Goal: Task Accomplishment & Management: Use online tool/utility

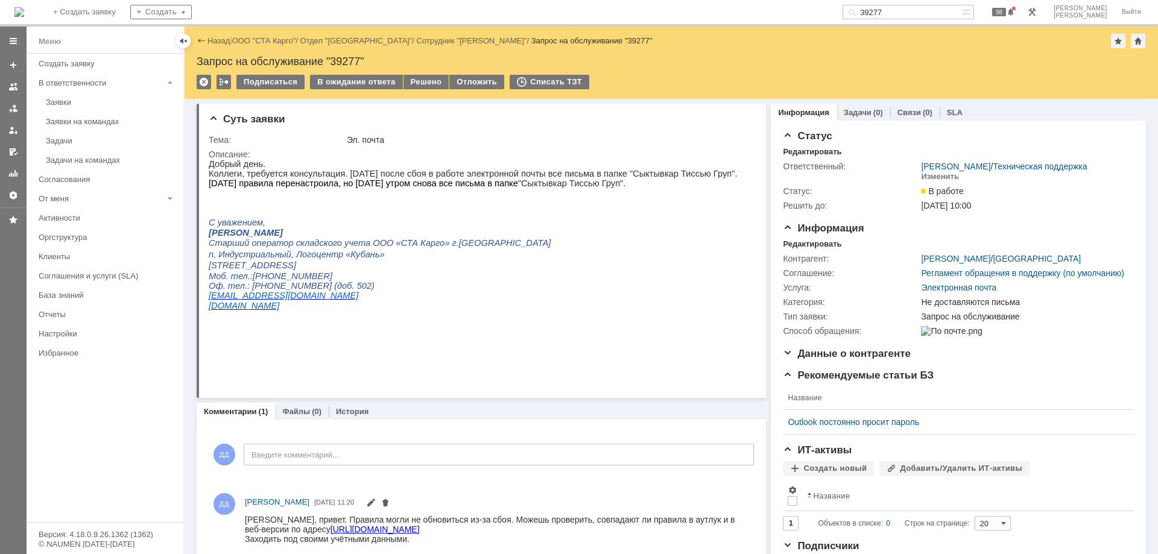
scroll to position [30, 0]
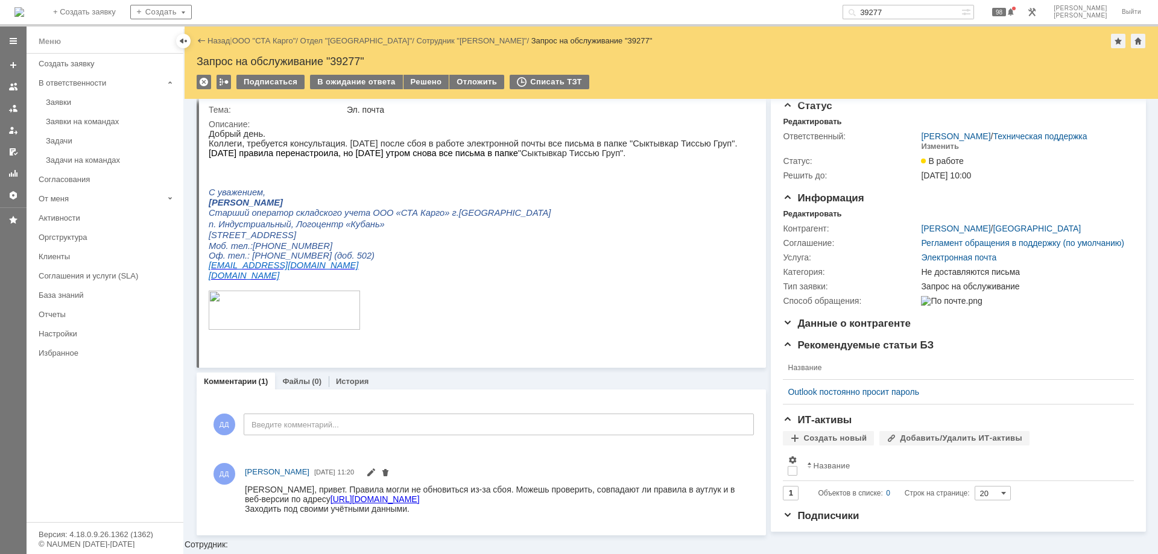
click at [918, 11] on input "39277" at bounding box center [902, 12] width 119 height 14
click at [925, 8] on input "39277" at bounding box center [902, 12] width 119 height 14
type input "39278"
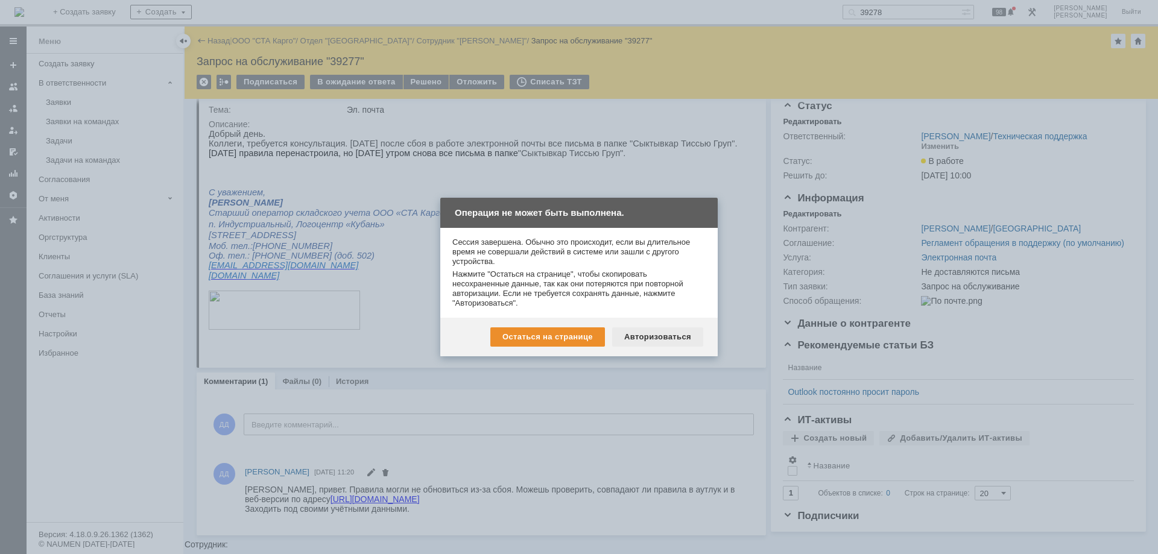
click at [679, 333] on div "Авторизоваться" at bounding box center [657, 337] width 91 height 19
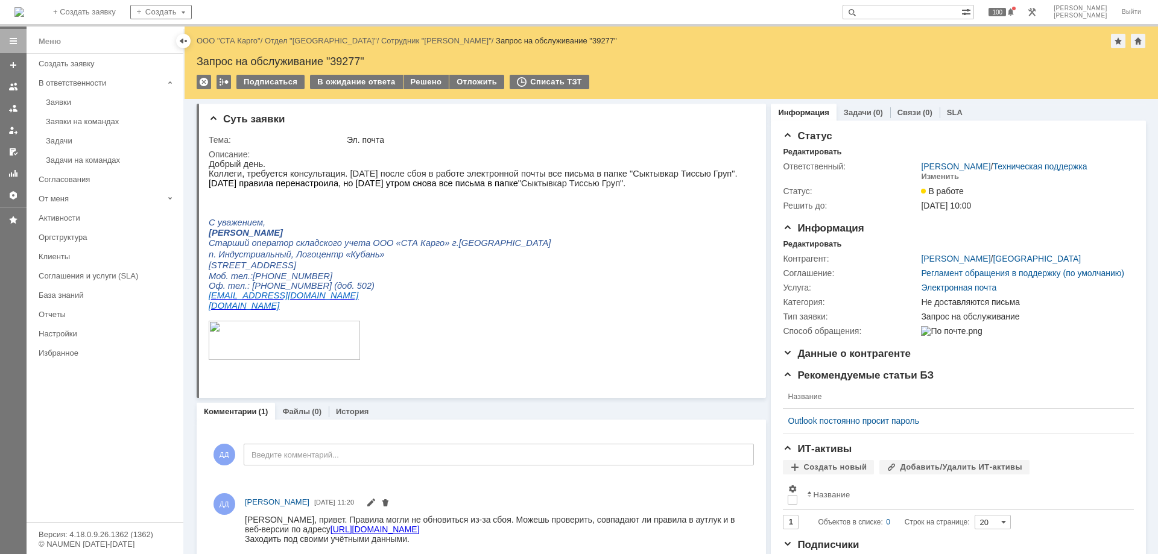
paste input "39278"
type input "39278"
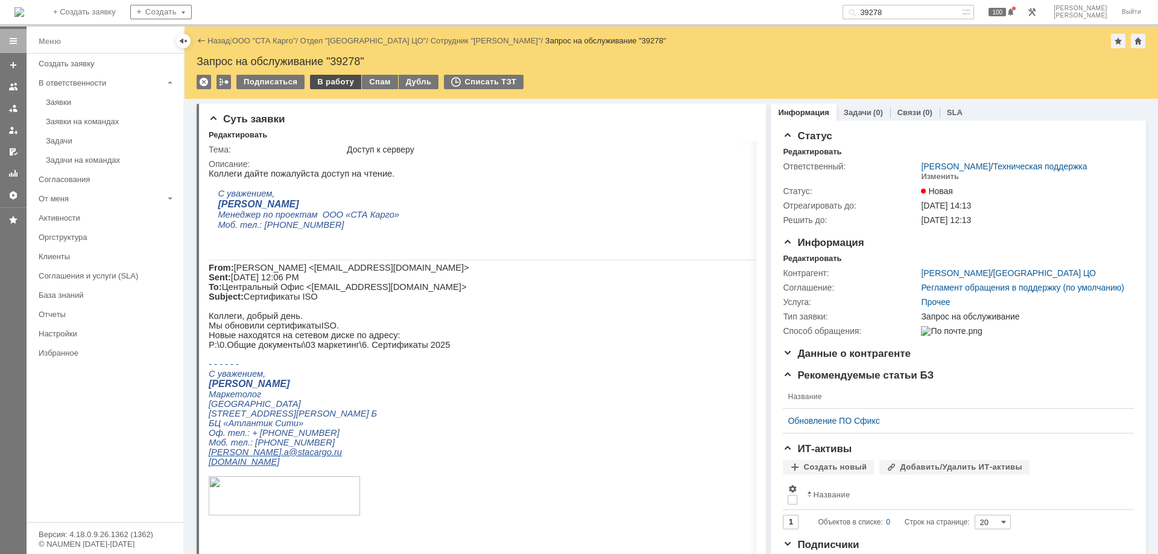
click at [321, 84] on div "В работу" at bounding box center [335, 82] width 51 height 14
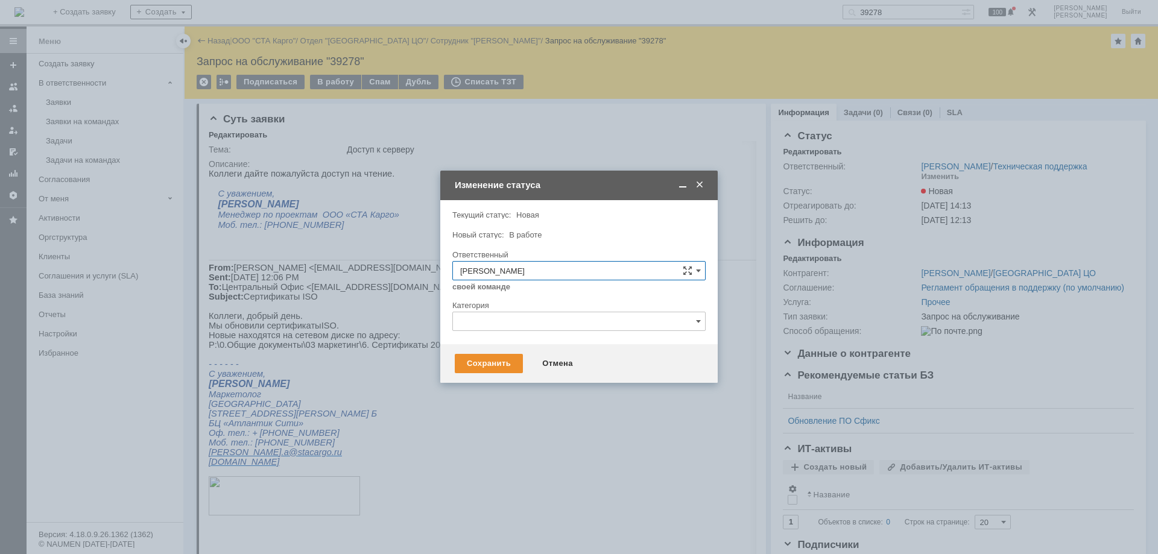
click at [487, 326] on input "text" at bounding box center [578, 321] width 253 height 19
click at [535, 365] on span "Пропала сетевая папка/доступ к папке" at bounding box center [579, 360] width 238 height 10
type input "Пропала сетевая папка/доступ к папке"
click at [492, 366] on div "Сохранить" at bounding box center [489, 363] width 68 height 19
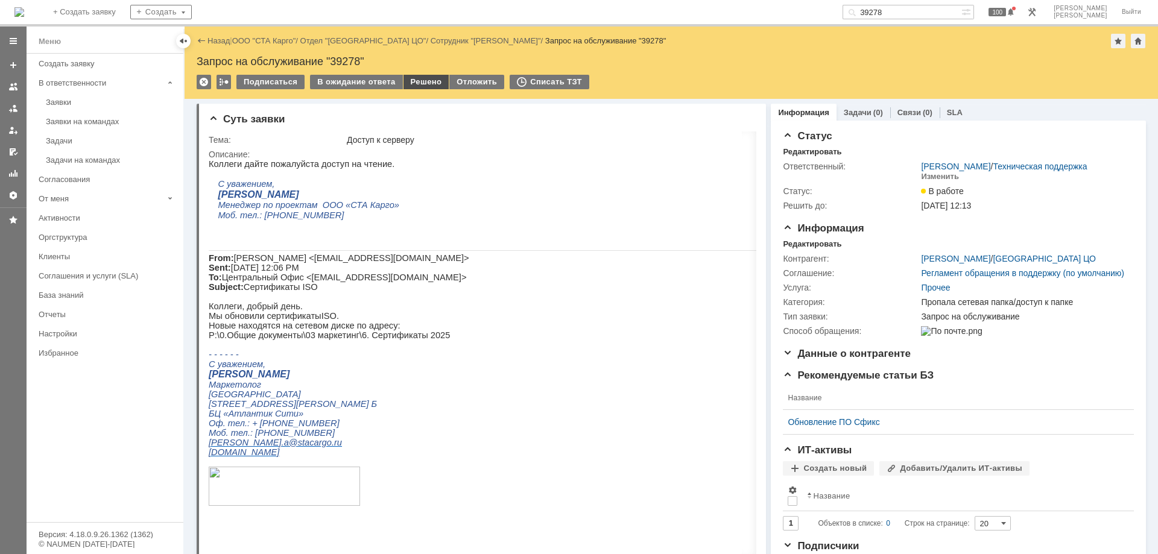
scroll to position [0, 0]
click at [419, 86] on div "Решено" at bounding box center [427, 82] width 46 height 14
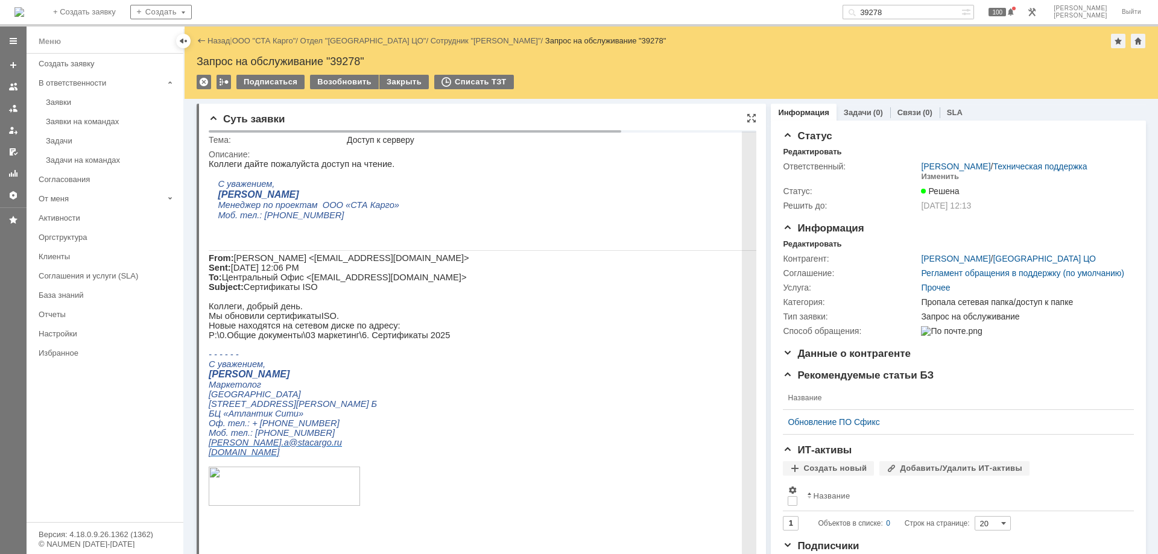
click at [493, 508] on p at bounding box center [570, 487] width 722 height 41
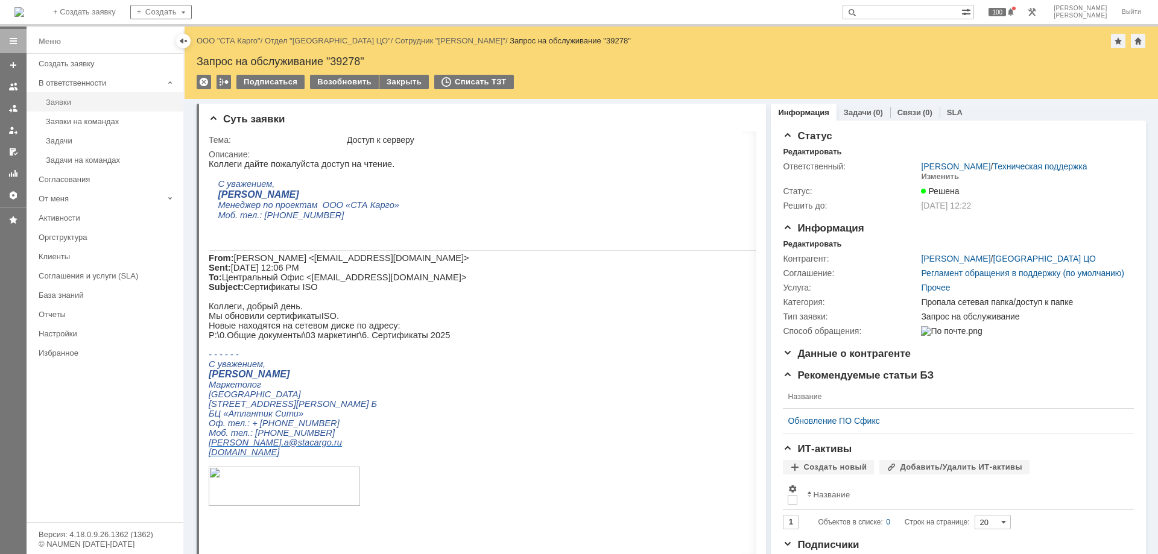
click at [89, 96] on link "Заявки" at bounding box center [111, 102] width 140 height 19
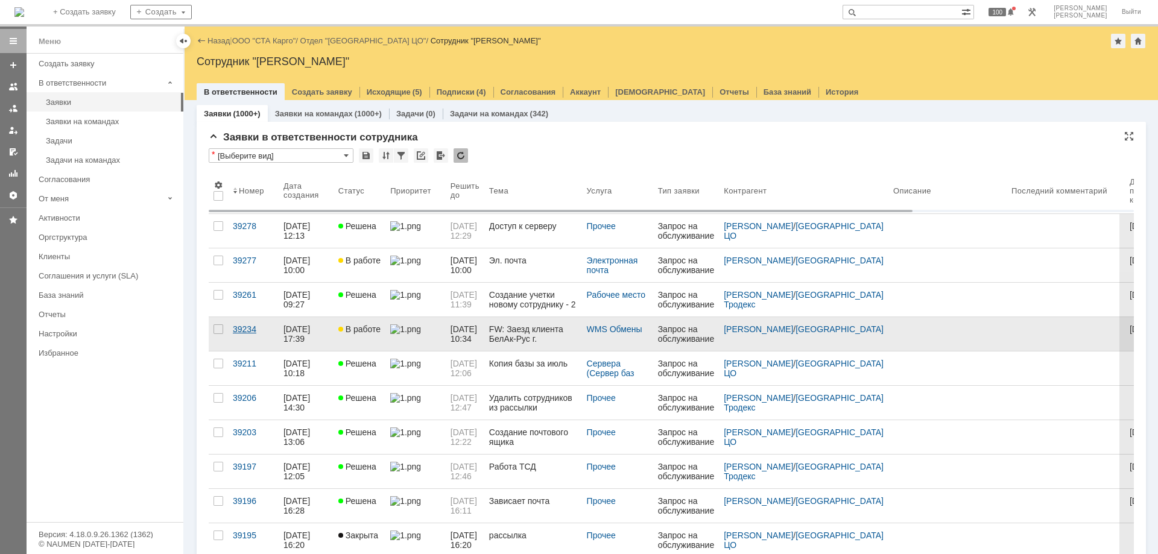
click at [246, 325] on div "39234" at bounding box center [253, 330] width 41 height 10
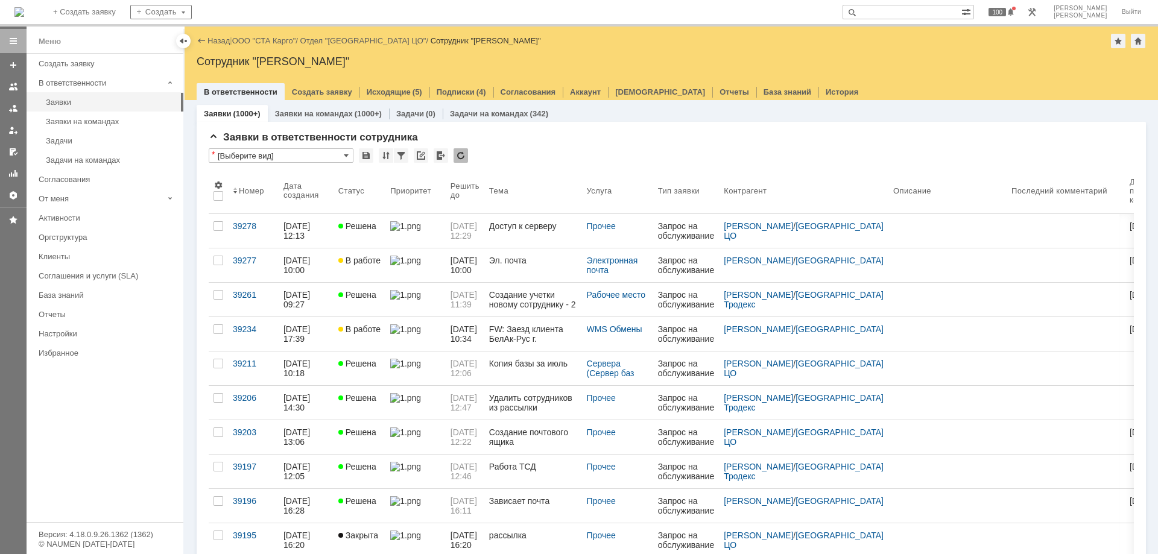
click at [246, 328] on div "Назад | ООО "СТА Карго" / Отдел "Санкт-Петербург ЦО" / Сотрудник "Дударев Дмитр…" at bounding box center [672, 291] width 974 height 528
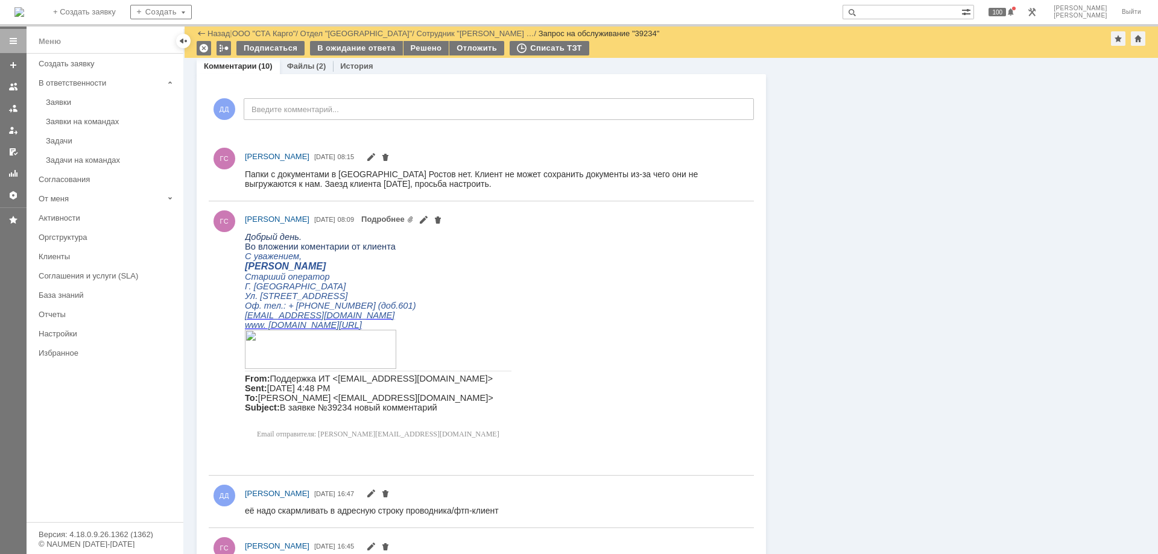
scroll to position [1448, 0]
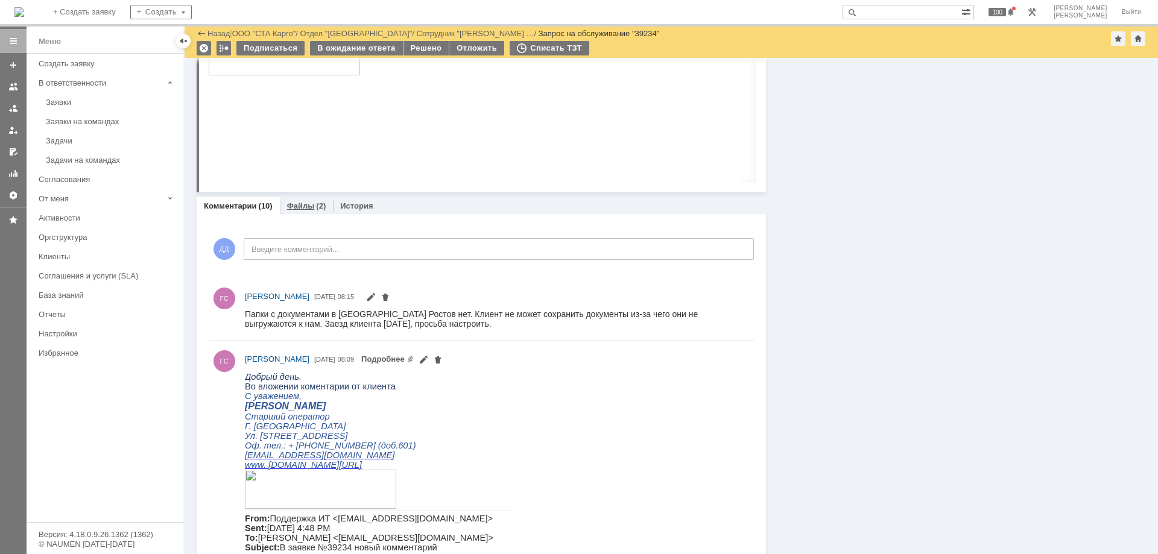
click at [307, 212] on div "Файлы (2)" at bounding box center [307, 205] width 54 height 17
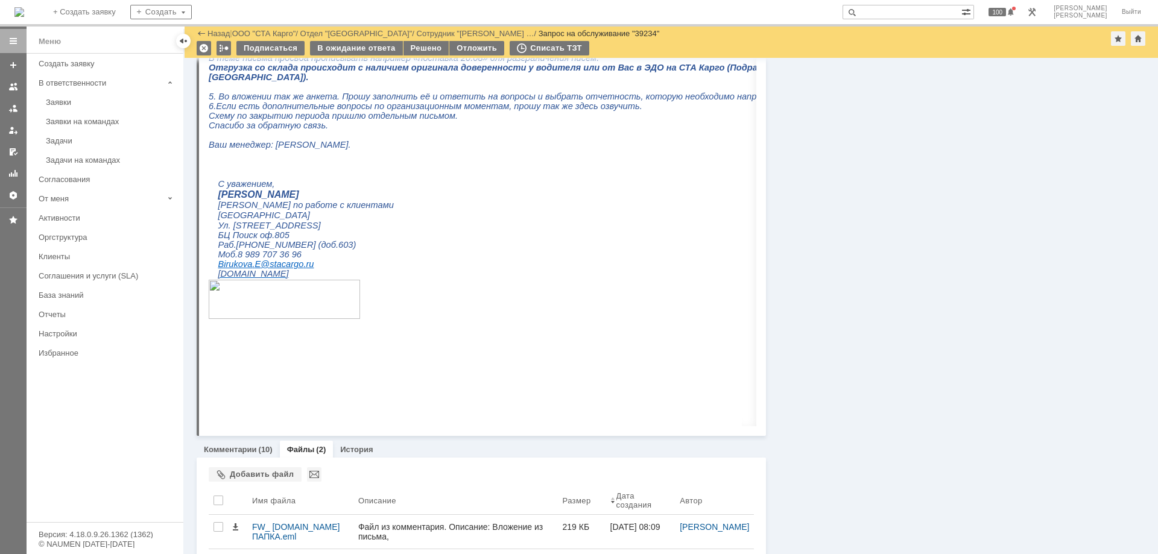
scroll to position [966, 0]
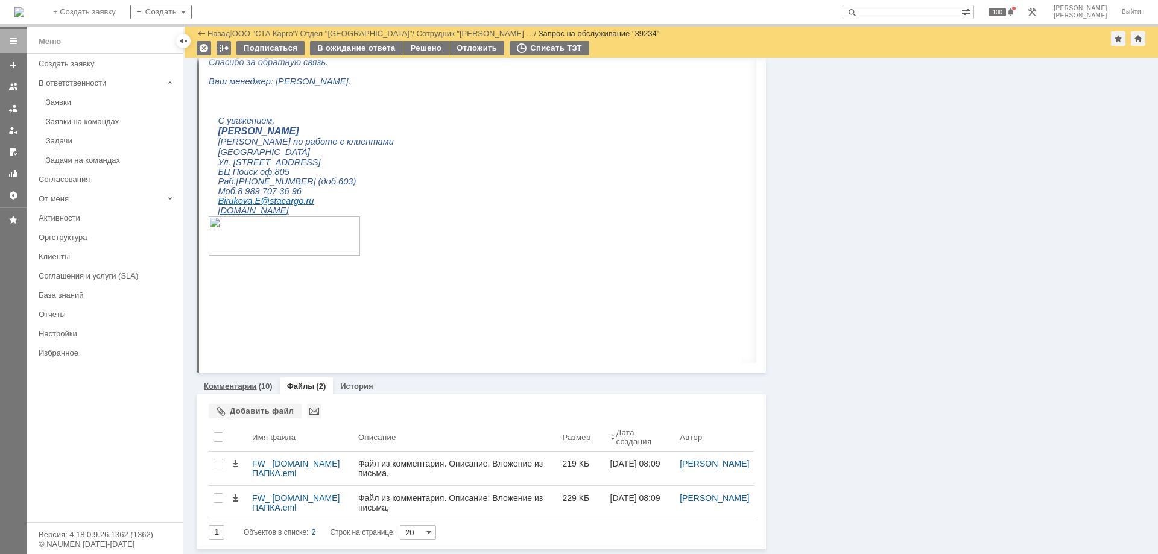
click at [226, 381] on div "Комментарии (10)" at bounding box center [238, 386] width 83 height 17
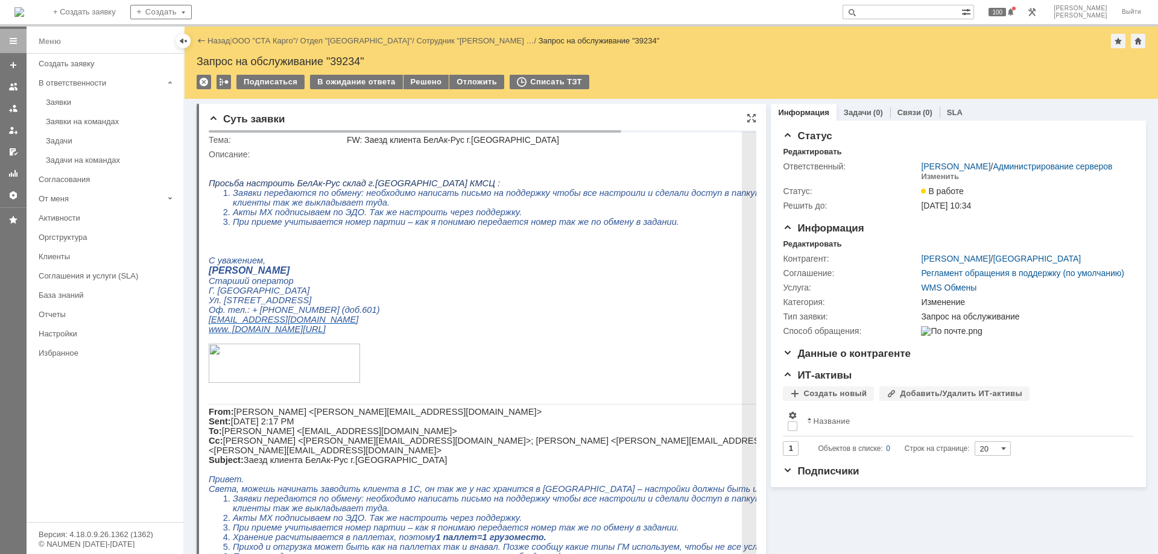
click at [735, 224] on li "При приеме учитывается номер партии – как я понимаю передается номер так же по …" at bounding box center [582, 222] width 698 height 10
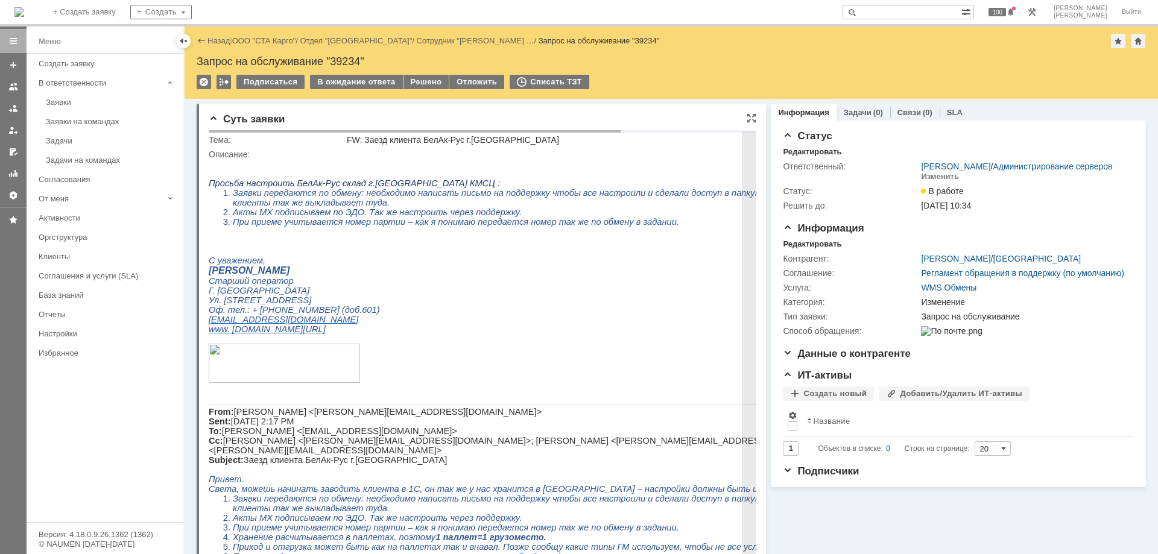
drag, startPoint x: 424, startPoint y: 445, endPoint x: 369, endPoint y: 281, distance: 173.8
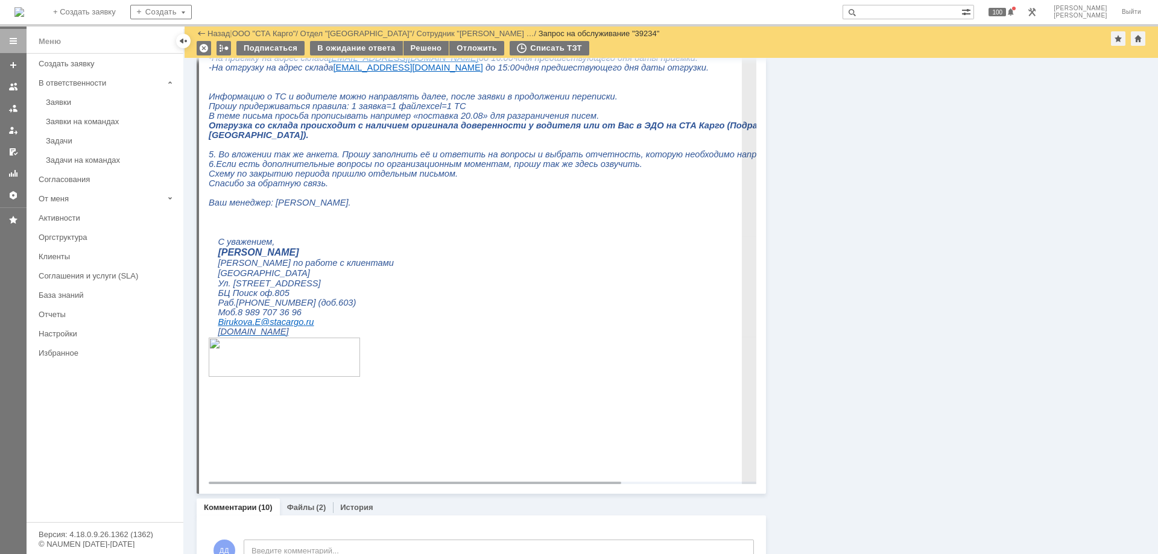
scroll to position [1086, 0]
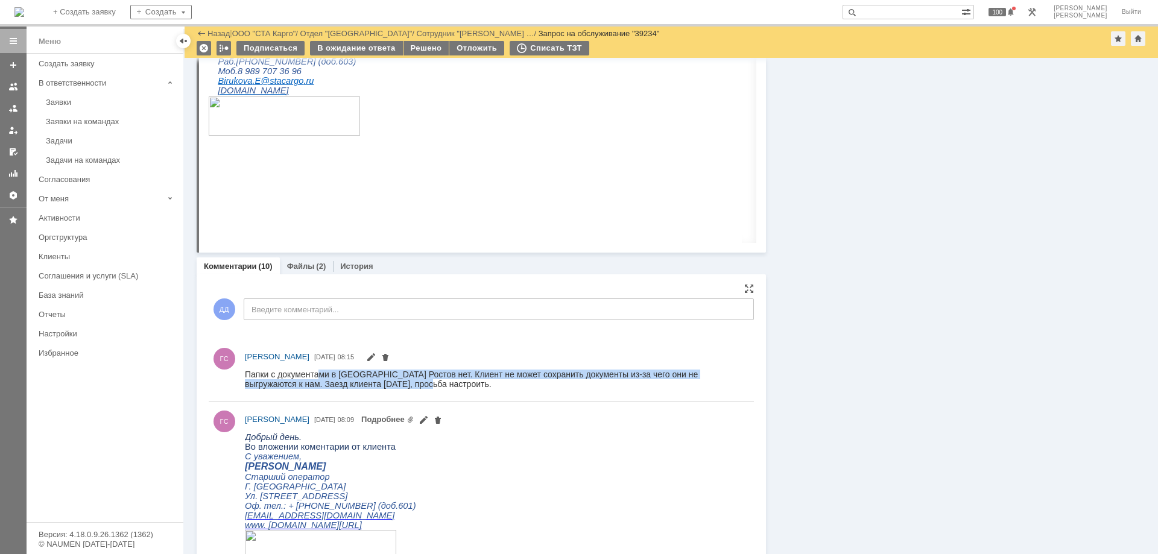
drag, startPoint x: 403, startPoint y: 384, endPoint x: 318, endPoint y: 375, distance: 85.5
click at [318, 375] on div "Папки с документами в ОП Ростов нет. Клиент не может сохранить документы из-за …" at bounding box center [494, 378] width 498 height 19
click at [340, 376] on div "Папки с документами в ОП Ростов нет. Клиент не может сохранить документы из-за …" at bounding box center [494, 378] width 498 height 19
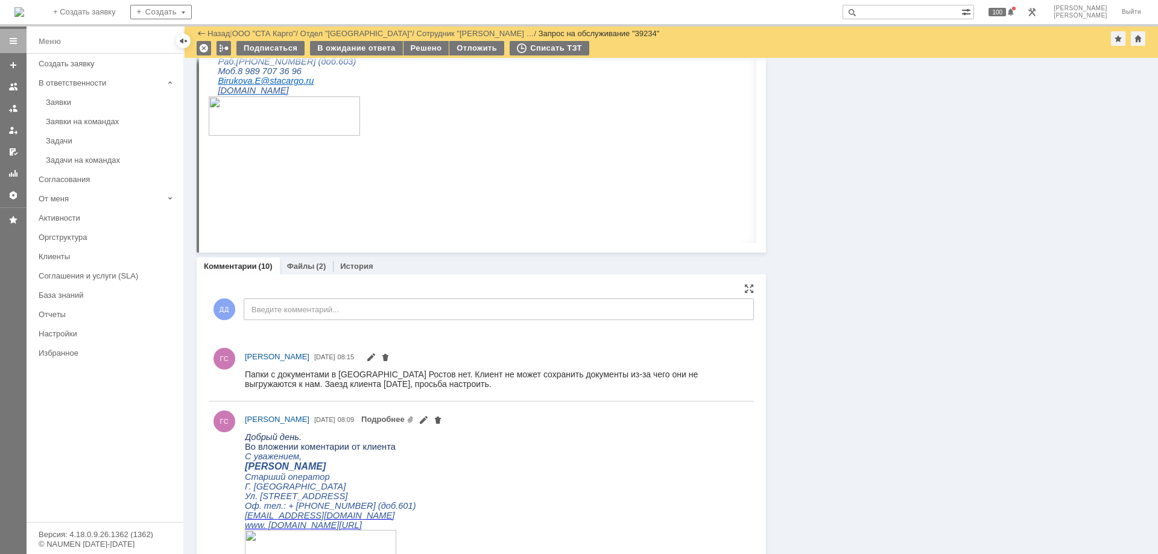
drag, startPoint x: 678, startPoint y: 761, endPoint x: 333, endPoint y: 375, distance: 517.4
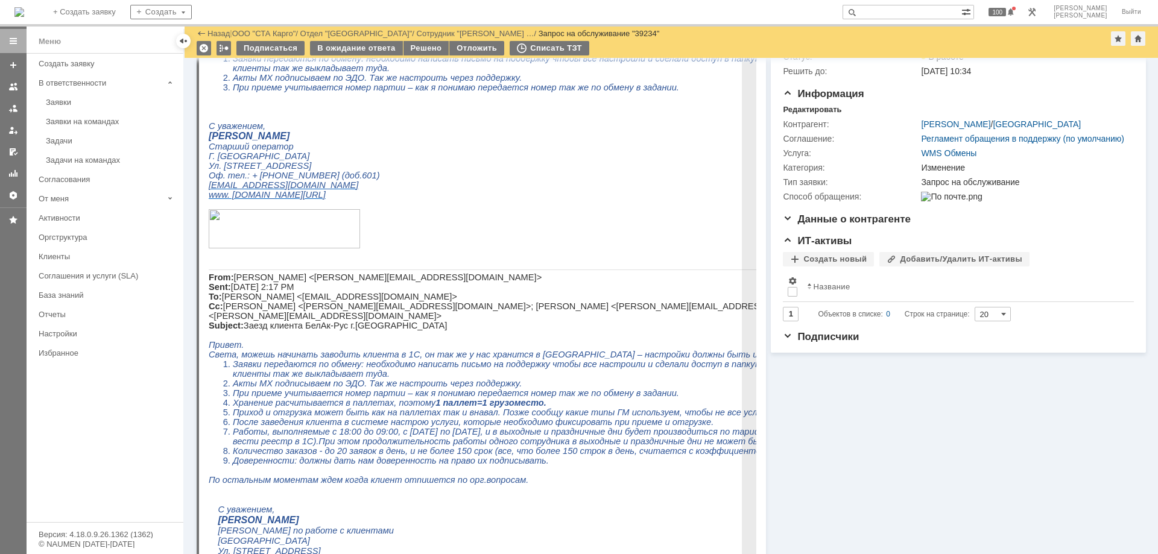
scroll to position [0, 0]
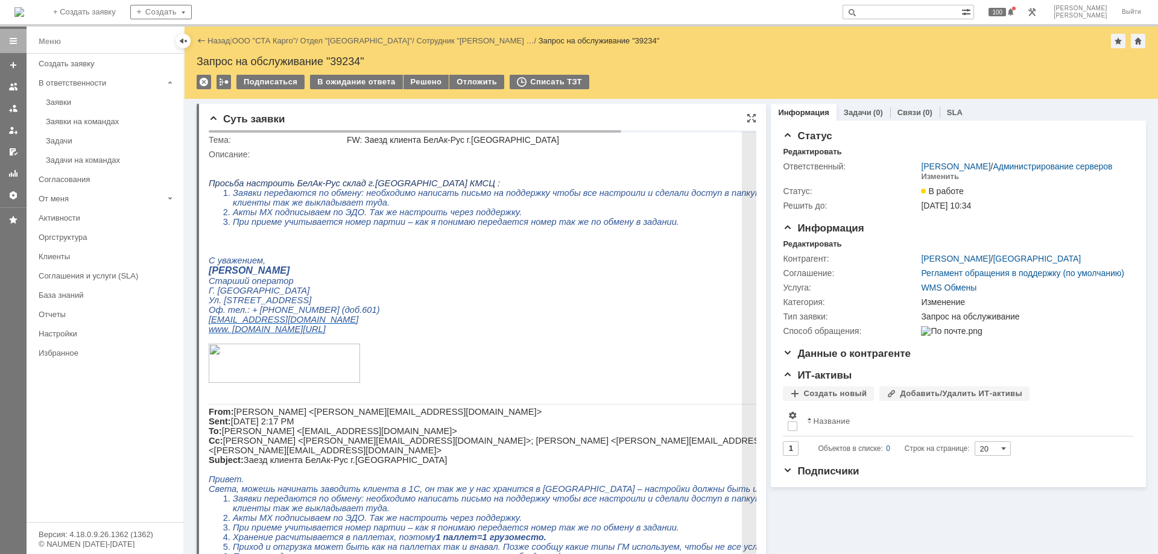
click at [479, 504] on span "Заявки передаются по обмену: необходимо написать письмо на поддержку чтобы все …" at bounding box center [494, 499] width 522 height 10
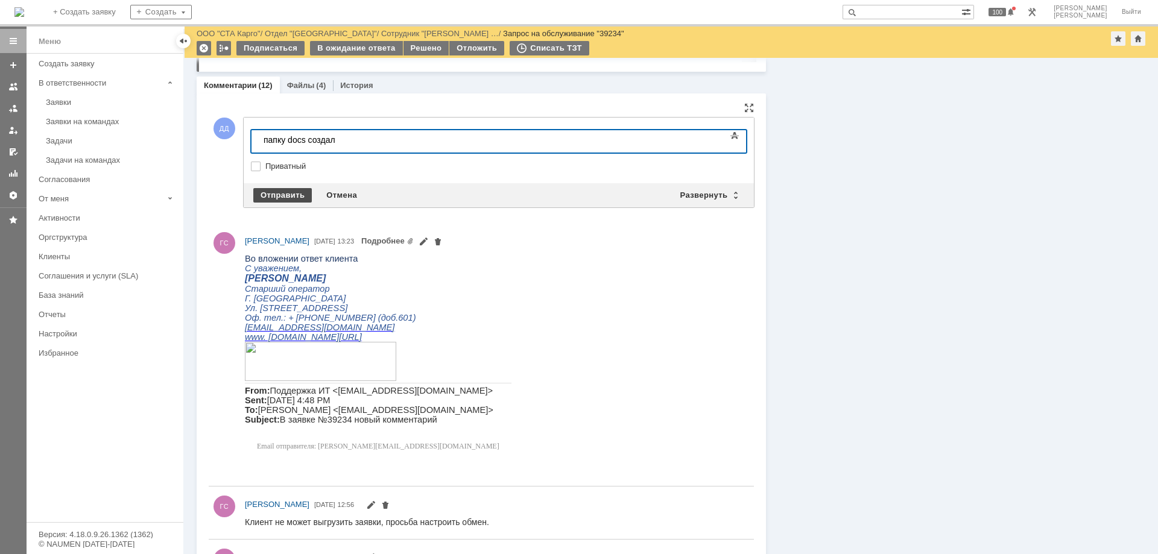
click at [284, 193] on div "Отправить" at bounding box center [282, 195] width 59 height 14
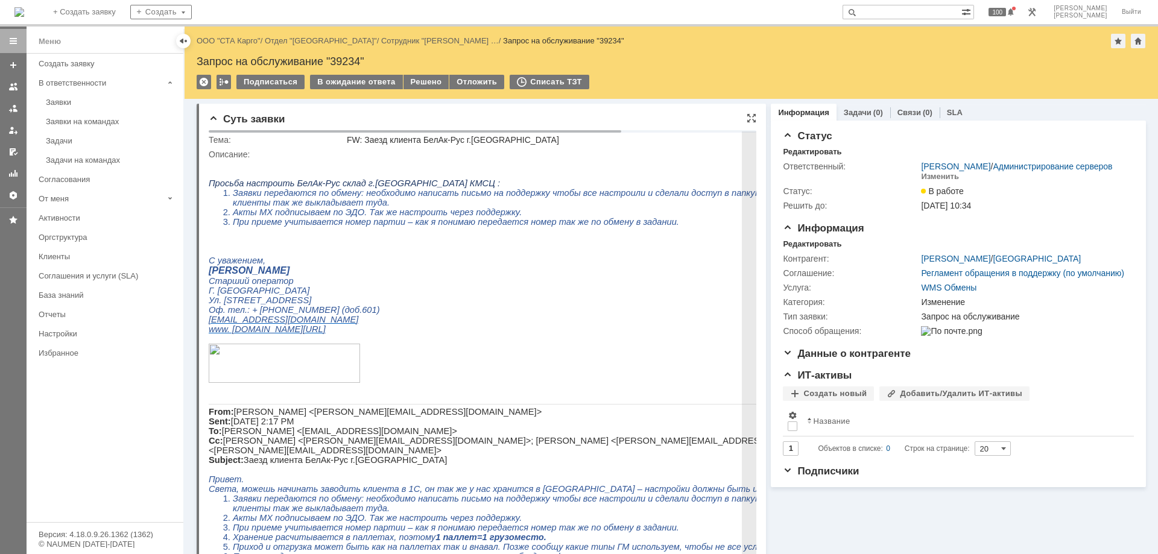
click at [597, 504] on span "Заявки передаются по обмену: необходимо написать письмо на поддержку чтобы все …" at bounding box center [494, 499] width 522 height 10
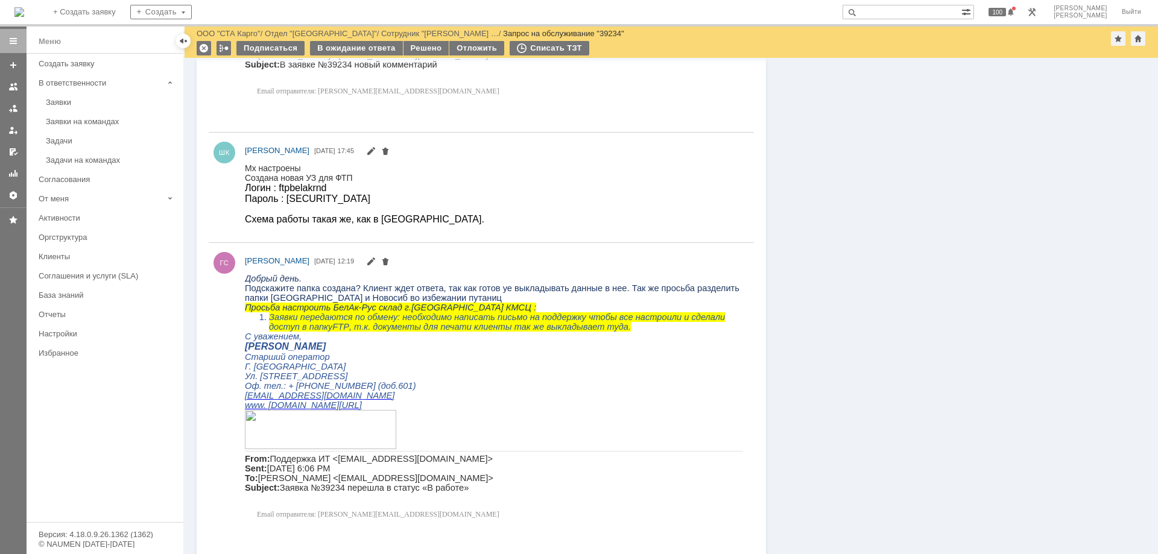
scroll to position [2715, 0]
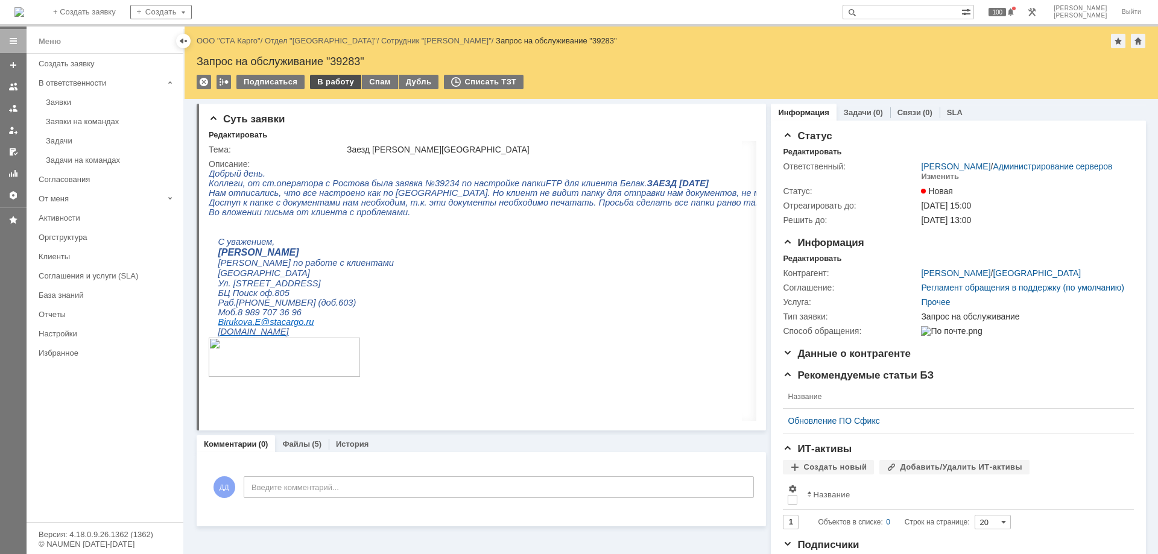
click at [341, 87] on div "В работу" at bounding box center [335, 82] width 51 height 14
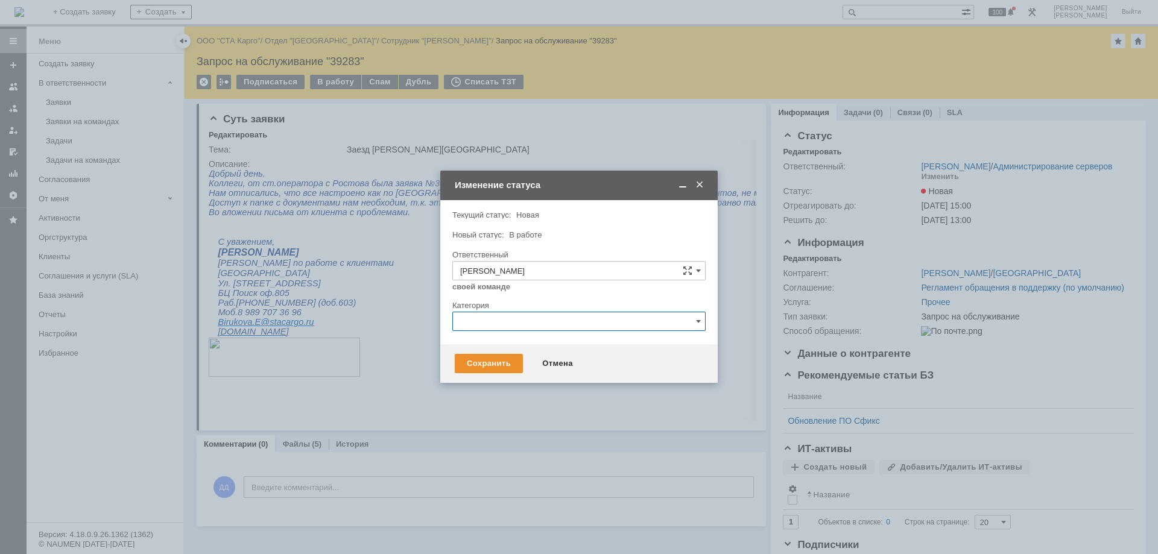
click at [498, 321] on input "text" at bounding box center [578, 321] width 253 height 19
click at [513, 383] on span "Прочее" at bounding box center [579, 383] width 238 height 10
click at [497, 357] on div "Сохранить" at bounding box center [489, 363] width 68 height 19
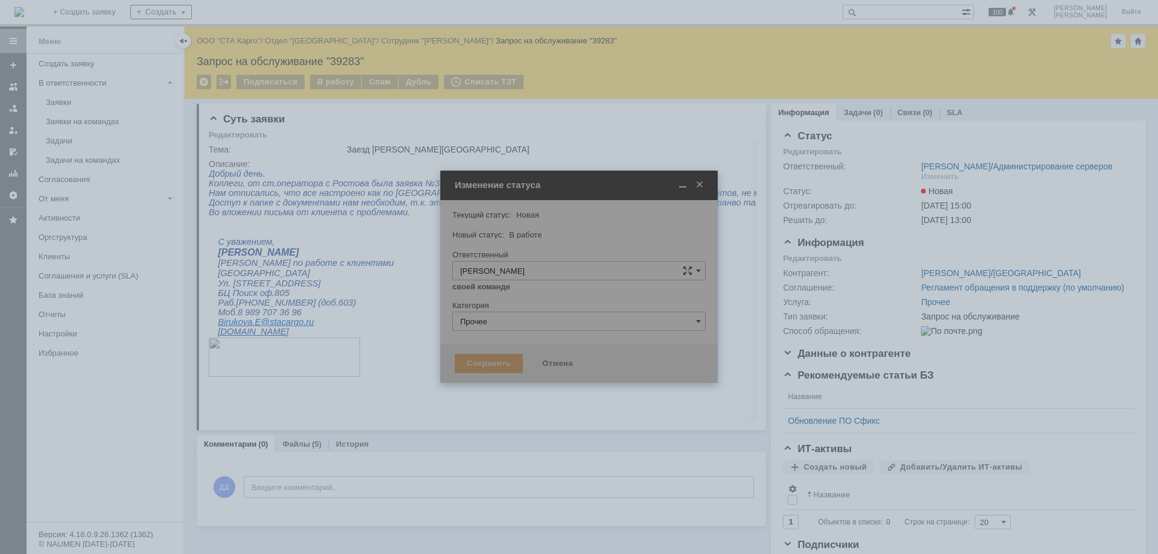
type input "Прочее"
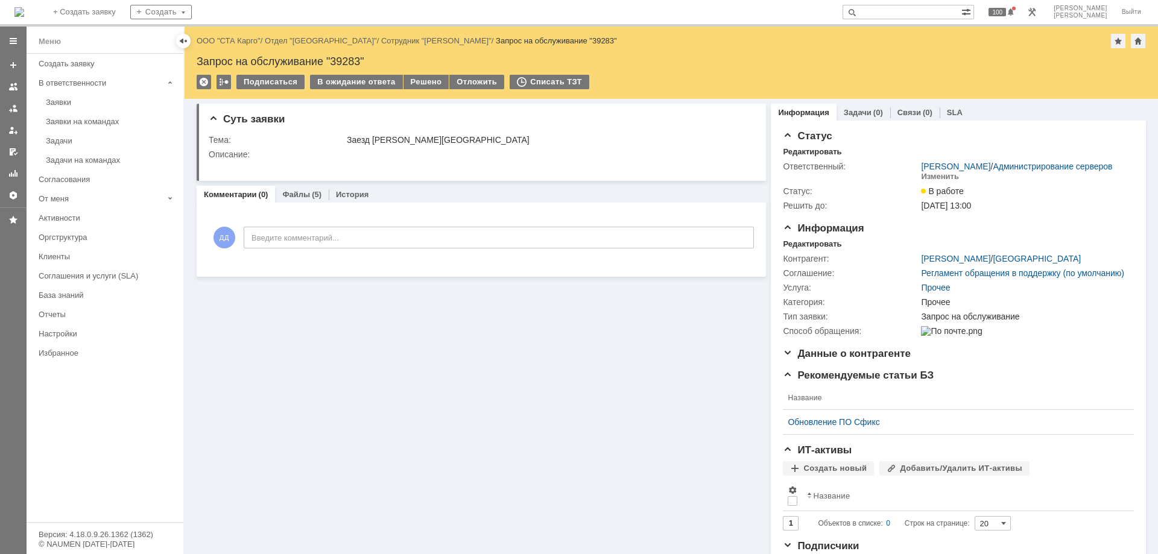
scroll to position [0, 0]
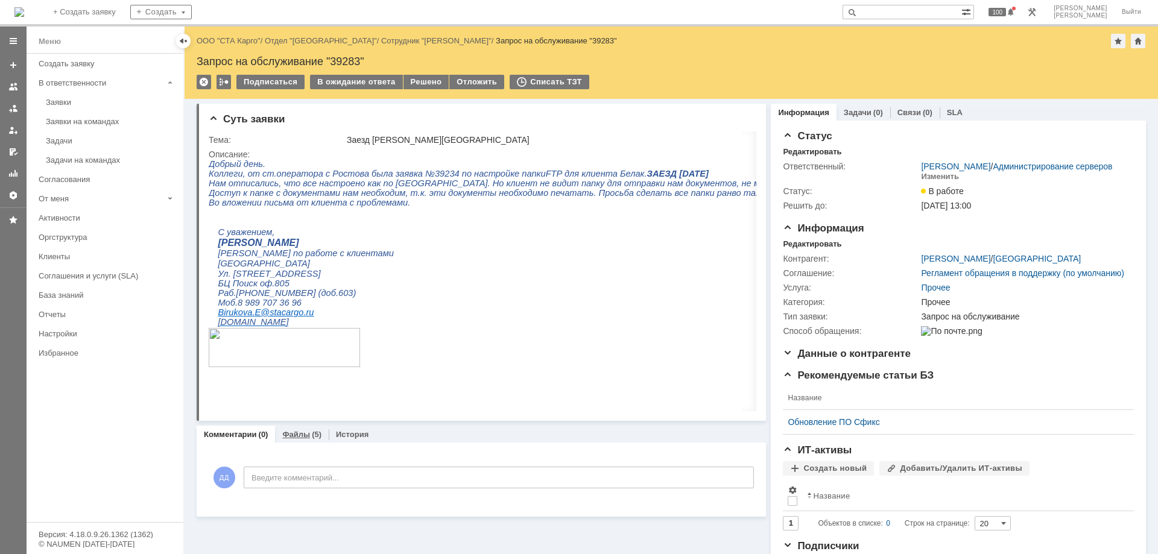
click at [285, 431] on link "Файлы" at bounding box center [296, 434] width 28 height 9
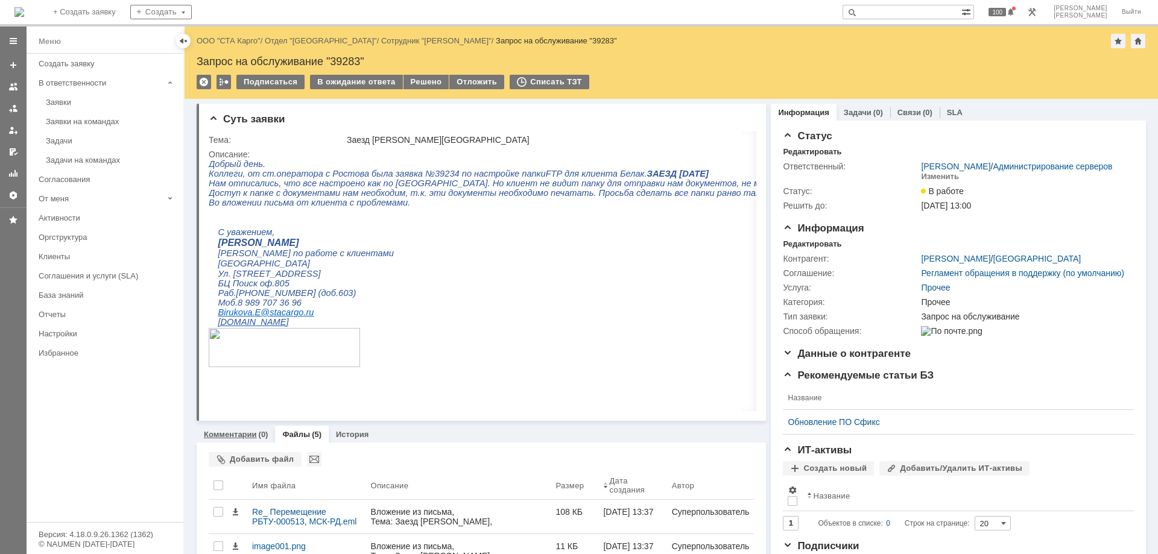
click at [220, 433] on link "Комментарии" at bounding box center [230, 434] width 53 height 9
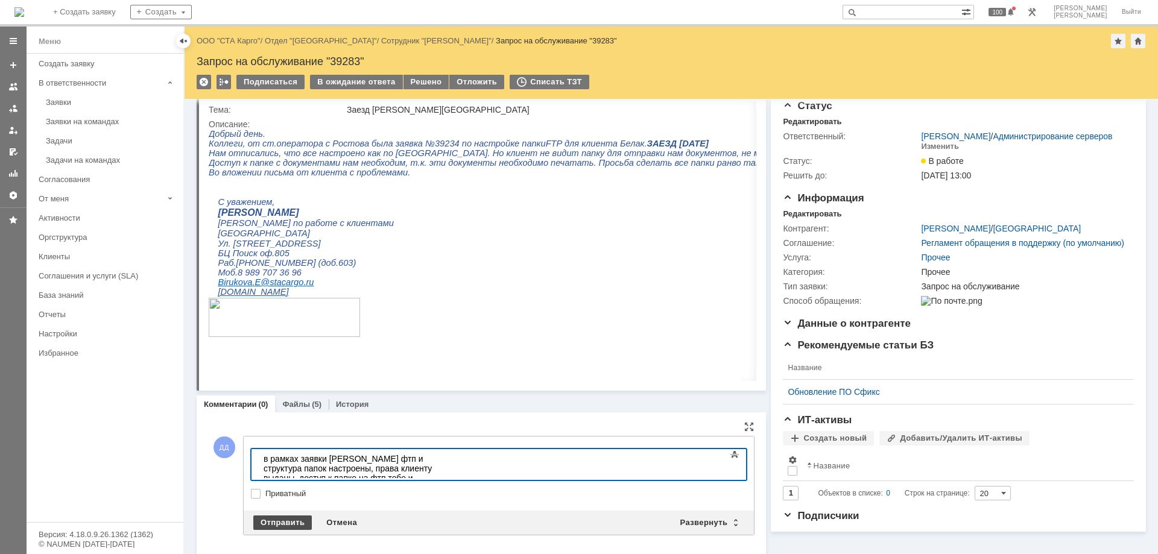
click at [267, 518] on div "Отправить" at bounding box center [282, 523] width 59 height 14
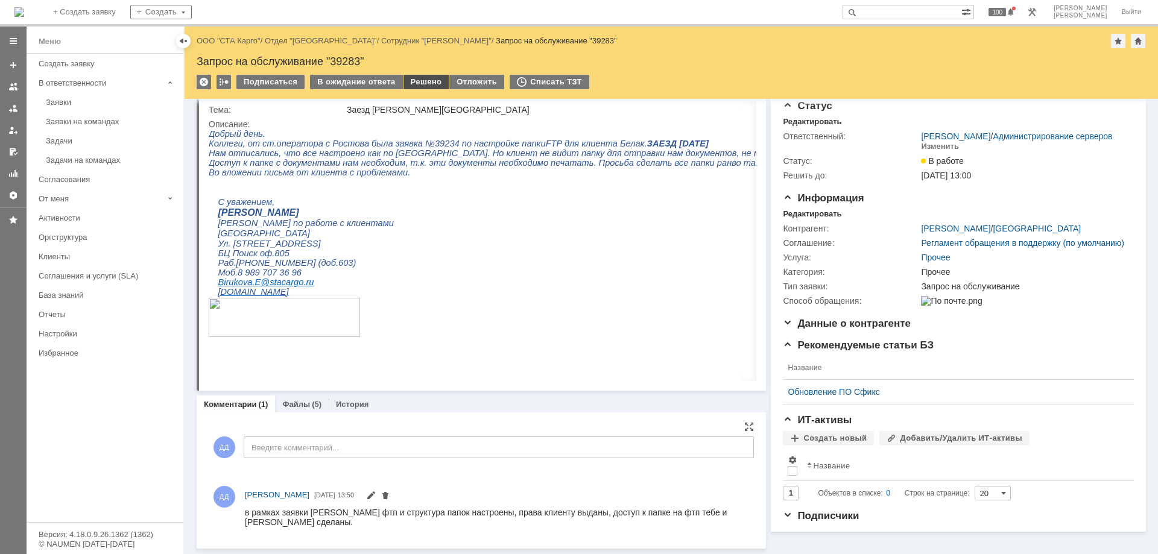
click at [414, 84] on div "Решено" at bounding box center [427, 82] width 46 height 14
